Goal: Find specific page/section: Find specific page/section

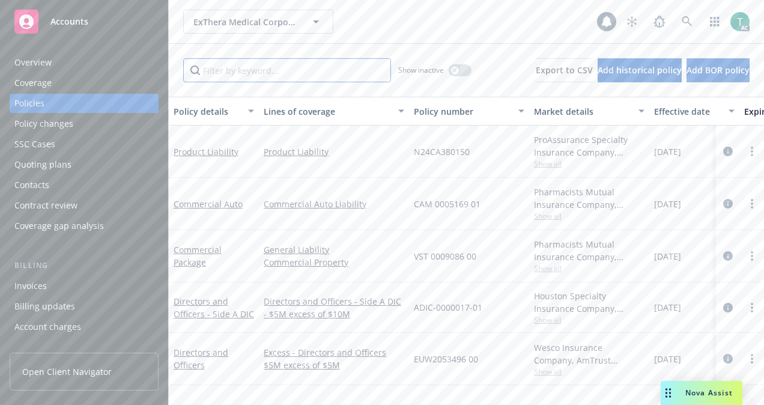
click at [260, 71] on input "Filter by keyword..." at bounding box center [287, 70] width 208 height 24
paste input "N24CA380150"
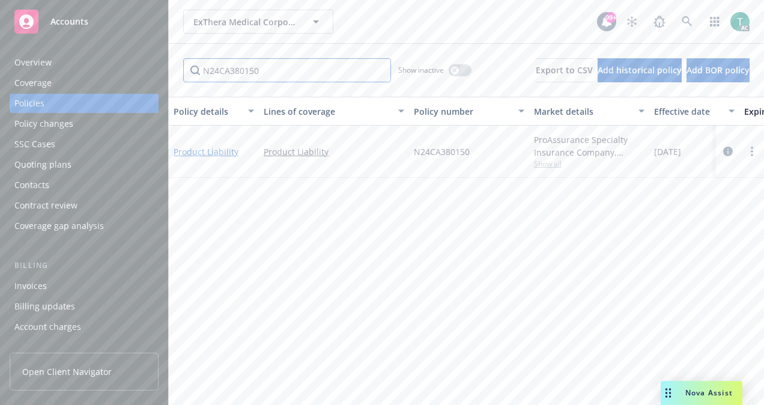
type input "N24CA380150"
click at [202, 153] on link "Product Liability" at bounding box center [206, 151] width 65 height 11
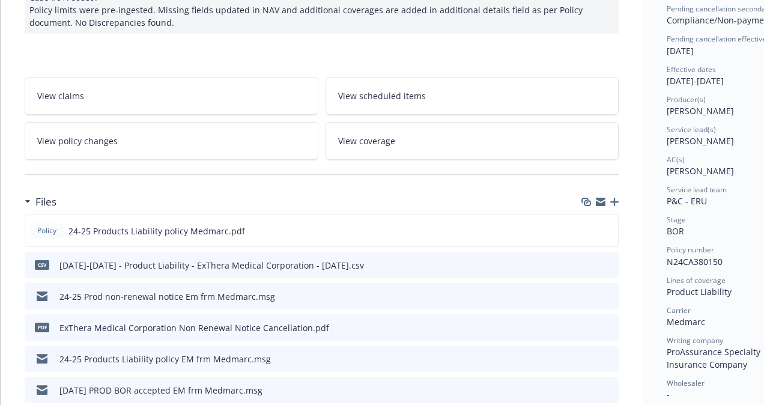
scroll to position [156, 0]
click at [609, 226] on icon "preview file" at bounding box center [606, 229] width 11 height 8
